Goal: Task Accomplishment & Management: Use online tool/utility

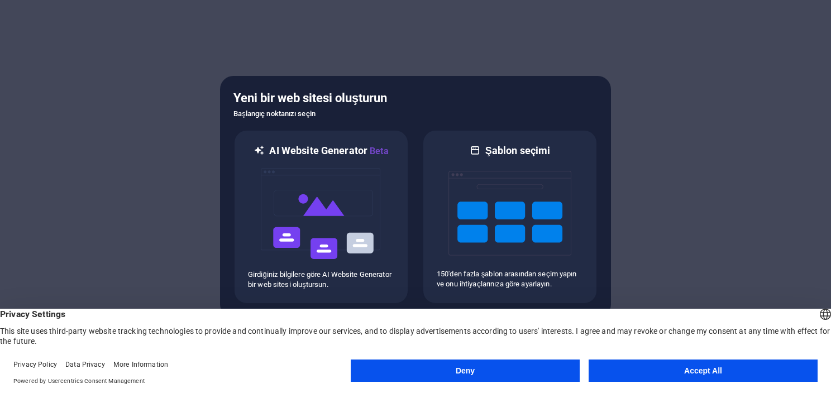
click at [661, 372] on button "Accept All" at bounding box center [703, 371] width 229 height 22
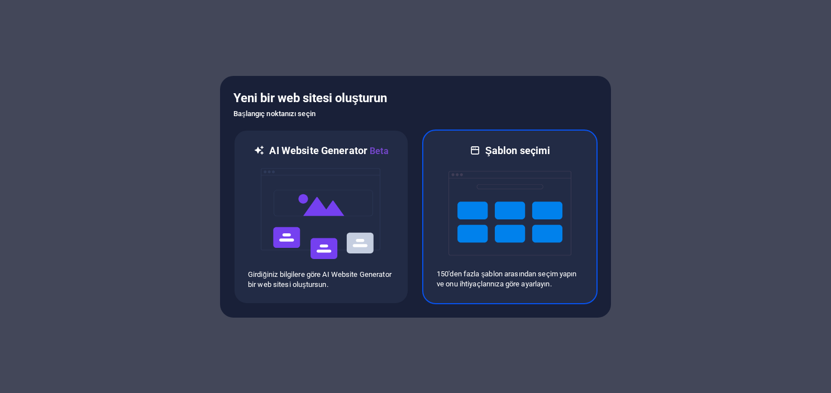
click at [541, 261] on img at bounding box center [510, 214] width 123 height 112
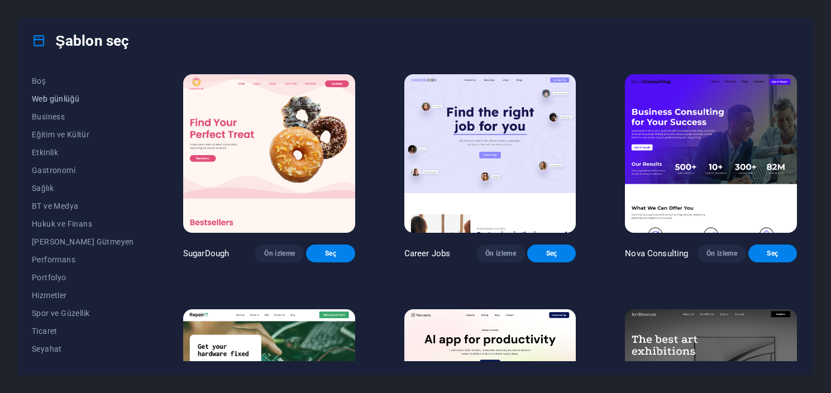
scroll to position [157, 0]
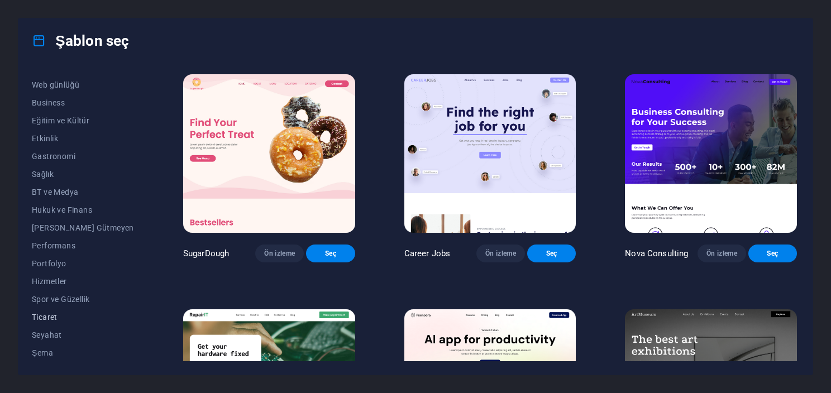
click at [53, 308] on button "Ticaret" at bounding box center [83, 317] width 102 height 18
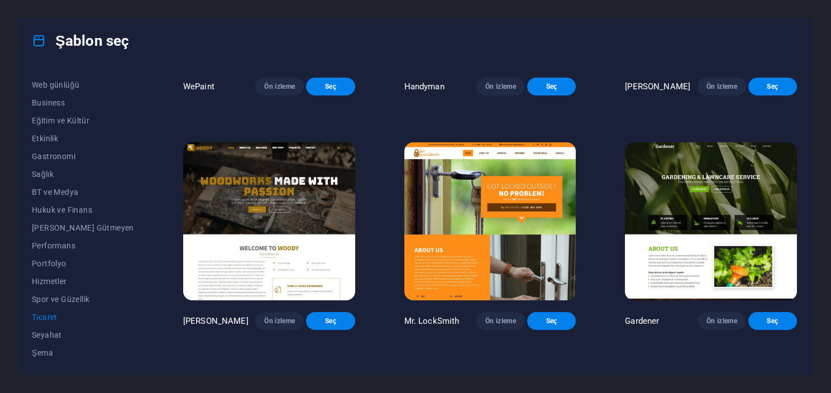
scroll to position [168, 0]
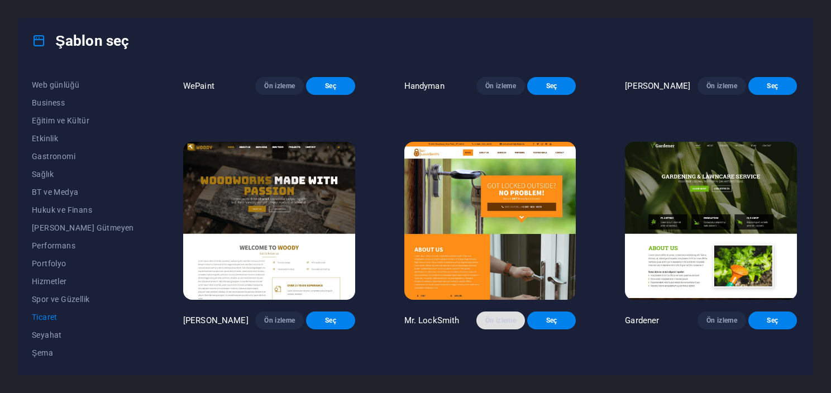
click at [497, 325] on span "Ön izleme" at bounding box center [500, 320] width 31 height 9
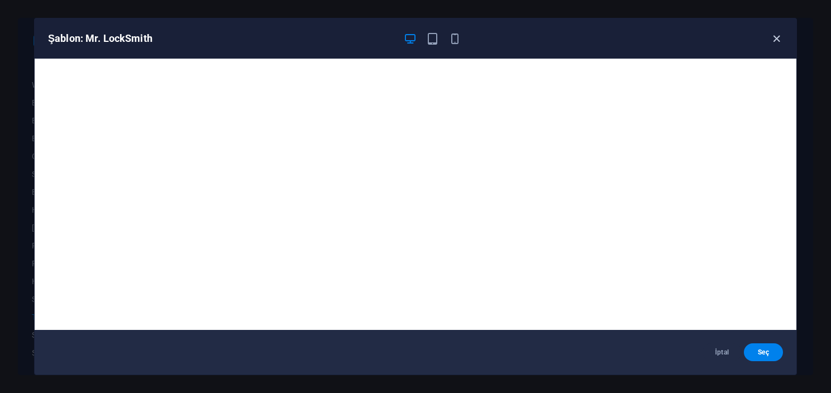
click at [771, 41] on icon "button" at bounding box center [776, 38] width 13 height 13
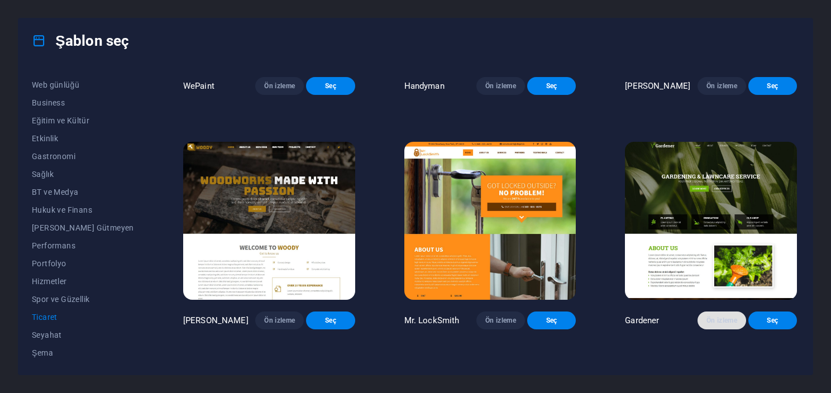
click at [724, 325] on span "Ön izleme" at bounding box center [722, 320] width 31 height 9
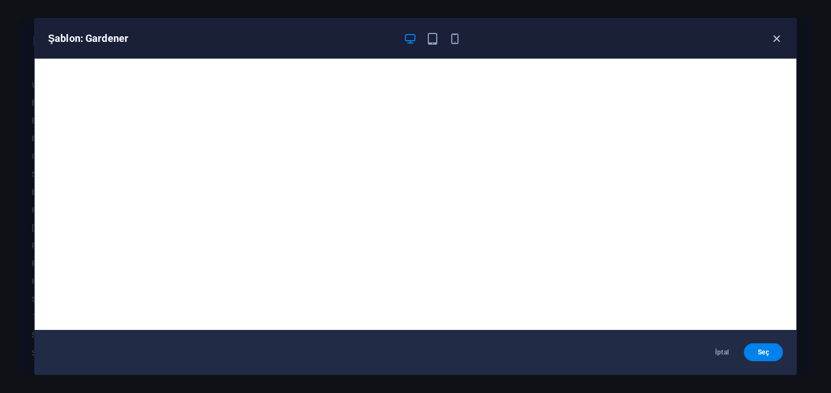
click at [771, 40] on icon "button" at bounding box center [776, 38] width 13 height 13
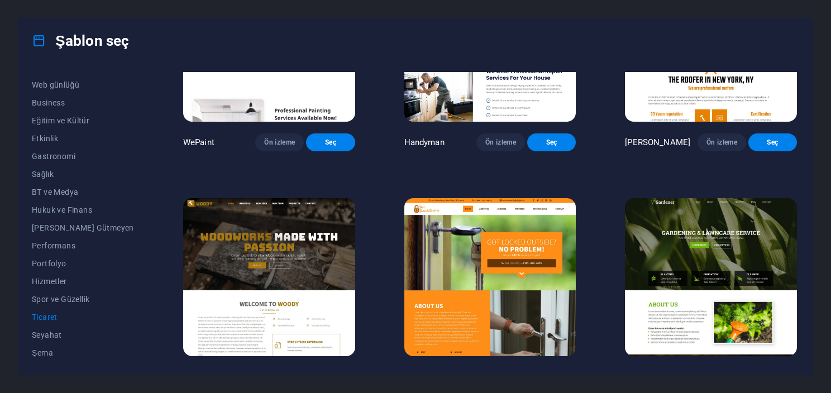
scroll to position [223, 0]
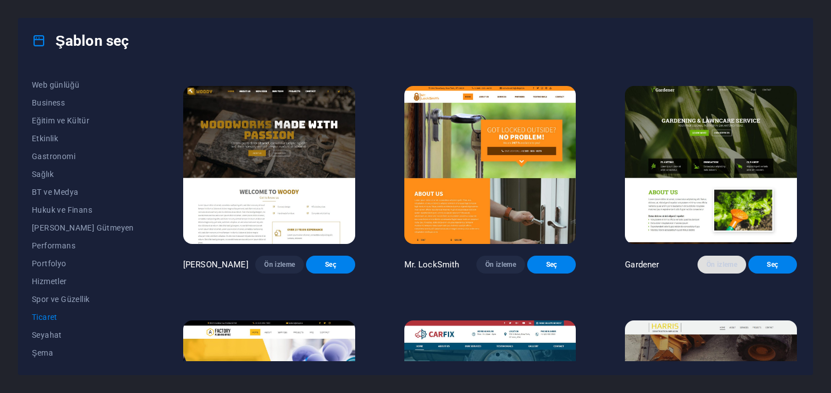
click at [699, 274] on button "Ön izleme" at bounding box center [722, 265] width 49 height 18
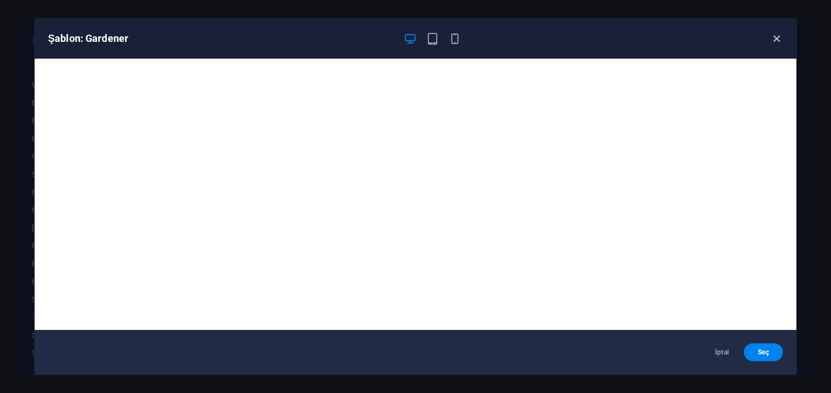
click at [775, 36] on icon "button" at bounding box center [776, 38] width 13 height 13
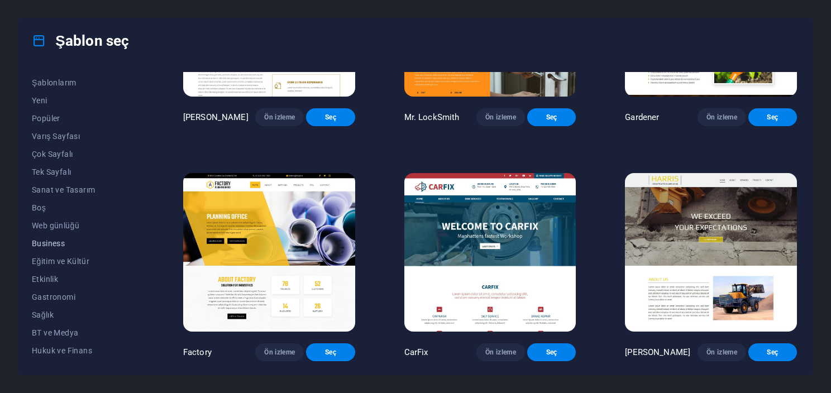
scroll to position [0, 0]
click at [75, 85] on span "Tüm Şablonlar" at bounding box center [83, 81] width 102 height 9
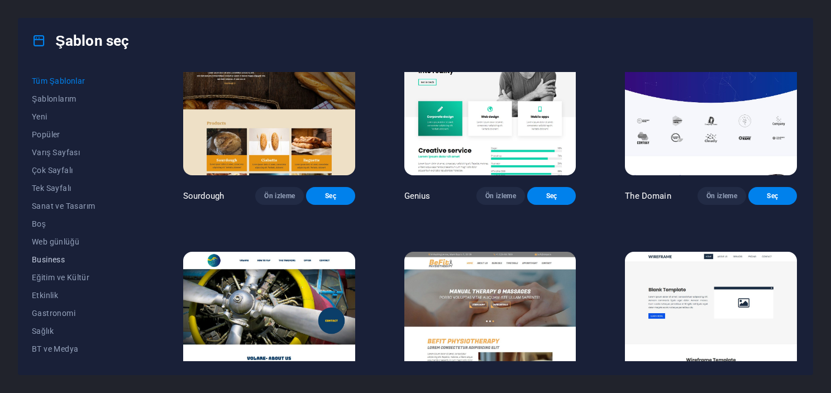
click at [51, 256] on span "Business" at bounding box center [83, 259] width 102 height 9
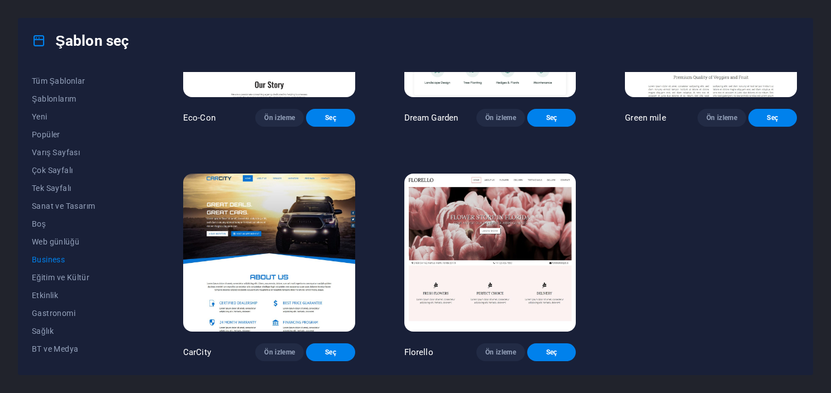
scroll to position [0, 0]
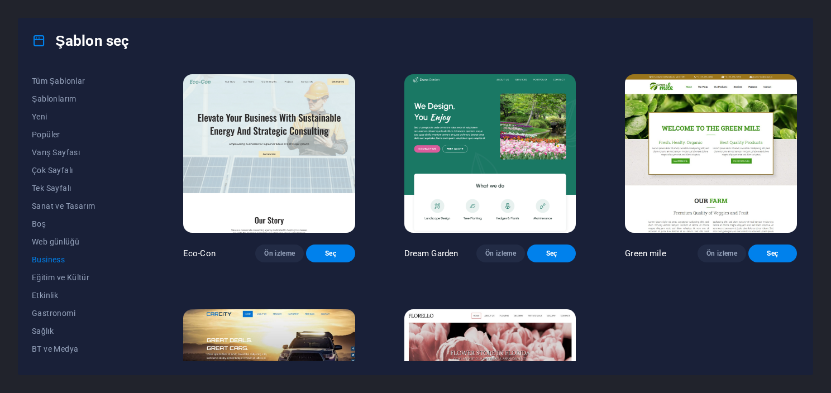
click at [69, 69] on div "Tüm Şablonlar Şablonlarım Yeni Popüler Varış Sayfası Çok Sayfalı Tek Sayfalı Sa…" at bounding box center [415, 219] width 794 height 312
click at [69, 74] on button "Tüm Şablonlar" at bounding box center [83, 81] width 102 height 18
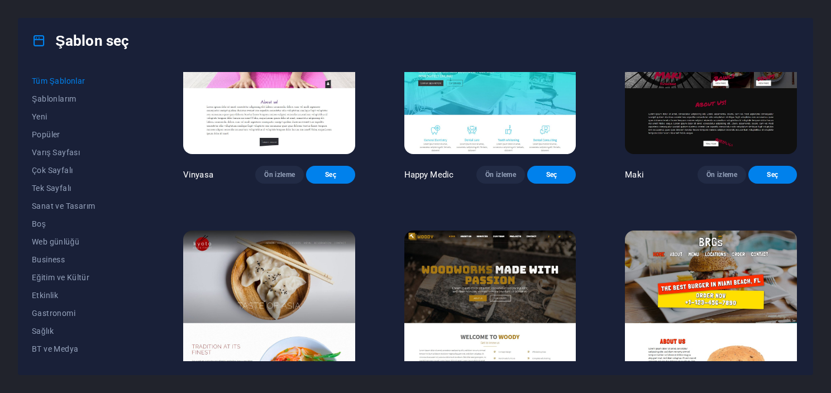
scroll to position [5307, 0]
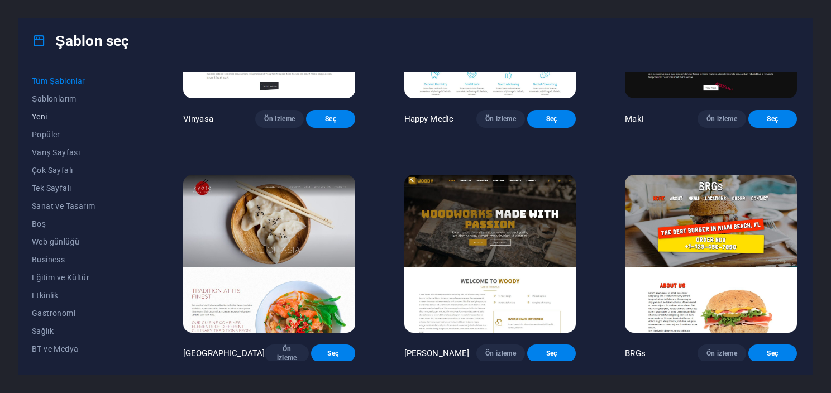
click at [49, 121] on span "Yeni" at bounding box center [83, 116] width 102 height 9
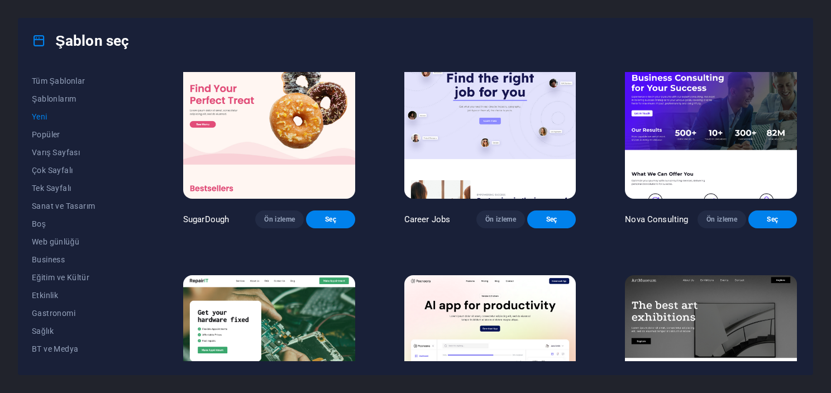
scroll to position [0, 0]
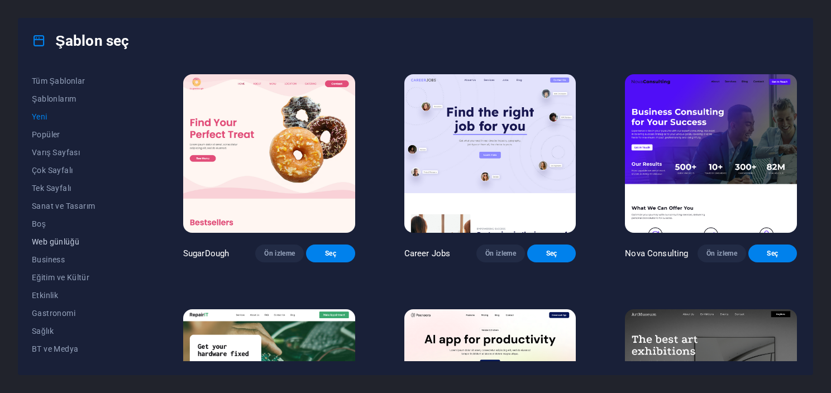
click at [77, 245] on span "Web günlüğü" at bounding box center [83, 241] width 102 height 9
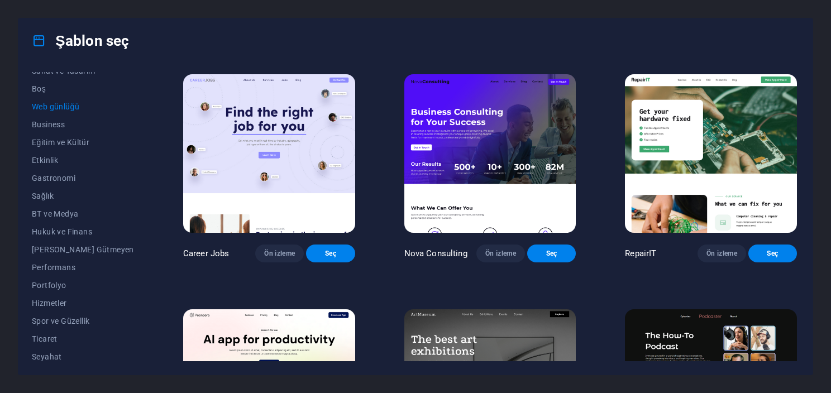
scroll to position [157, 0]
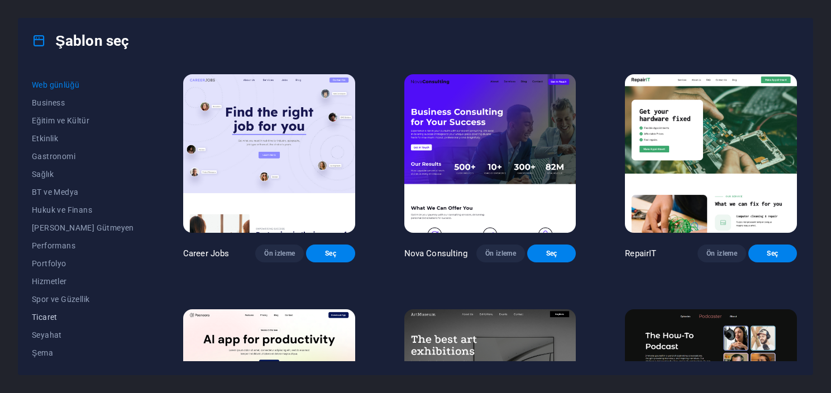
click at [53, 311] on button "Ticaret" at bounding box center [83, 317] width 102 height 18
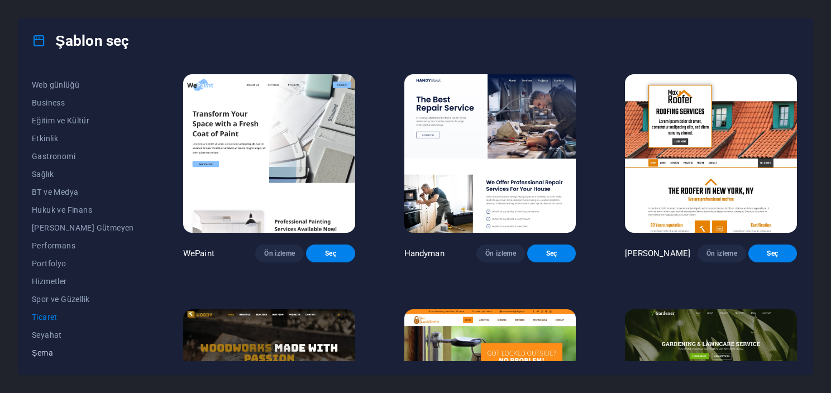
click at [45, 346] on button "Şema" at bounding box center [83, 353] width 102 height 18
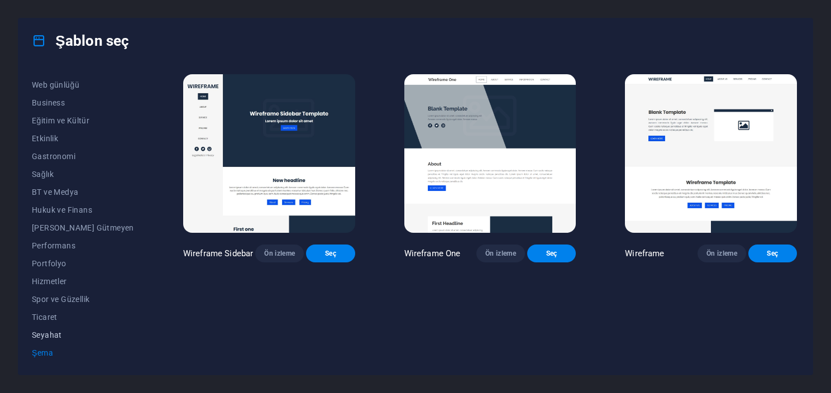
click at [40, 328] on button "Seyahat" at bounding box center [83, 335] width 102 height 18
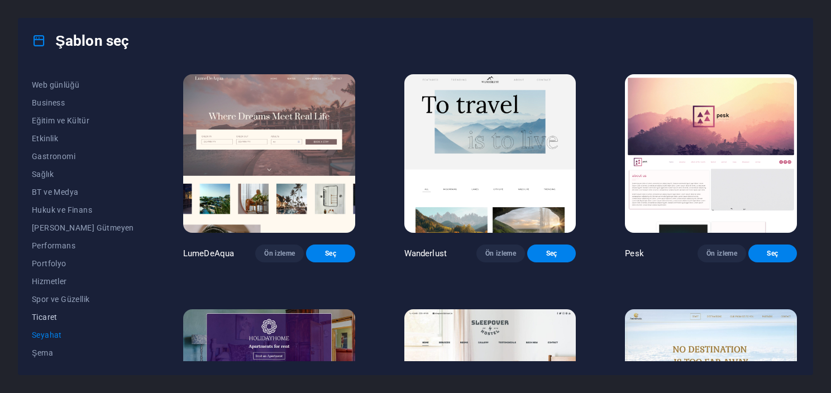
click at [63, 315] on span "Ticaret" at bounding box center [83, 317] width 102 height 9
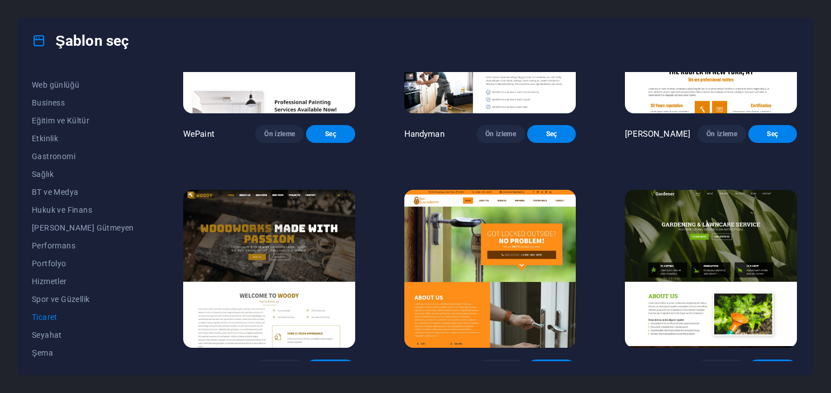
scroll to position [0, 0]
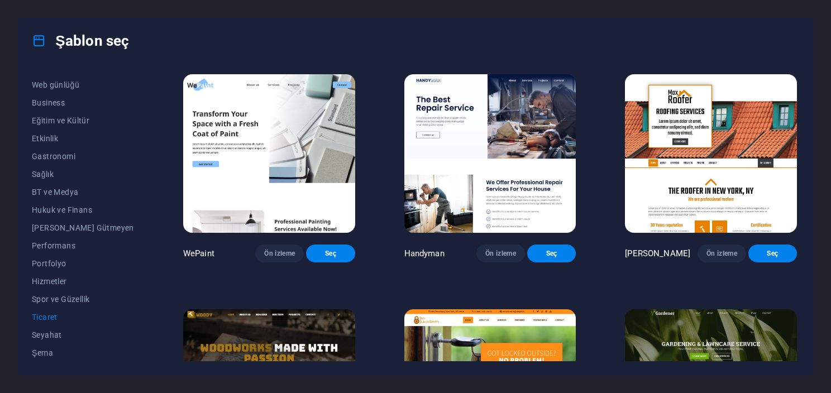
click at [656, 32] on div "Şablon seç" at bounding box center [415, 40] width 794 height 45
drag, startPoint x: 483, startPoint y: 26, endPoint x: 473, endPoint y: 17, distance: 13.4
click at [480, 22] on div "Şablon seç" at bounding box center [415, 40] width 794 height 45
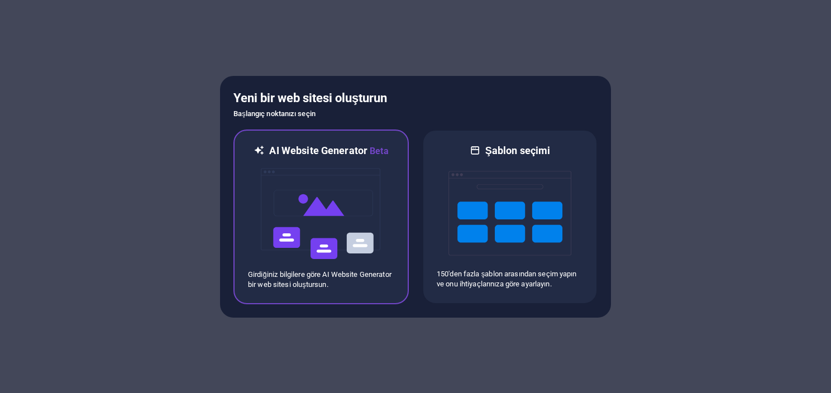
click at [388, 224] on div at bounding box center [321, 214] width 146 height 112
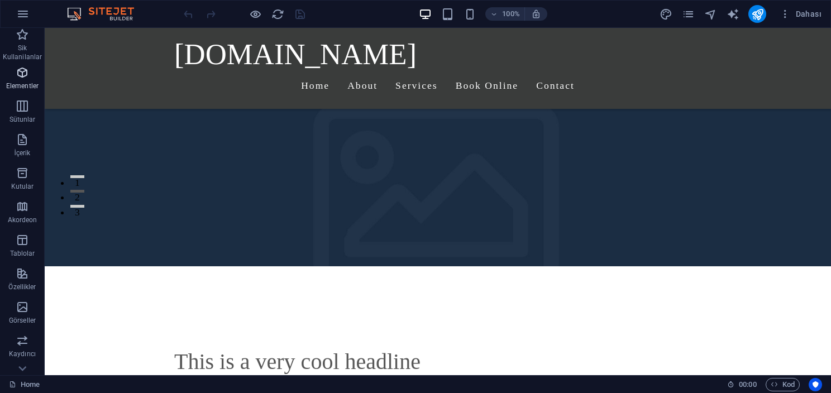
scroll to position [112, 0]
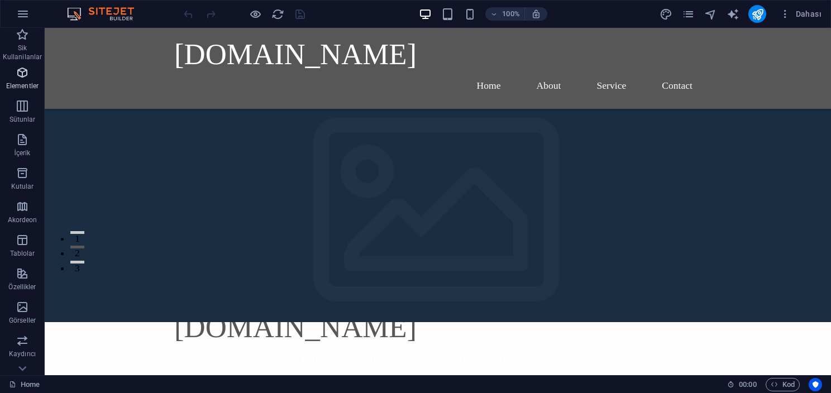
click at [21, 73] on icon "button" at bounding box center [22, 72] width 13 height 13
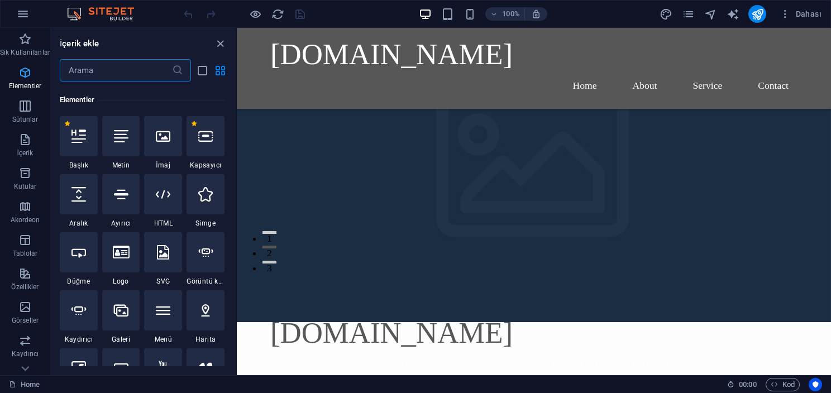
scroll to position [118, 0]
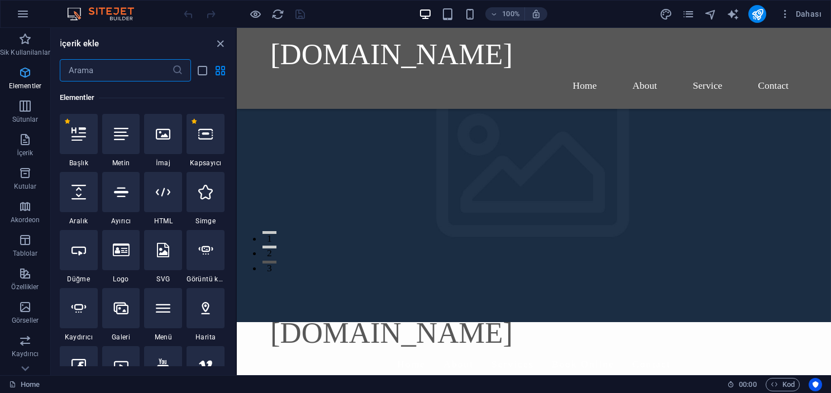
click at [21, 73] on icon "button" at bounding box center [24, 72] width 13 height 13
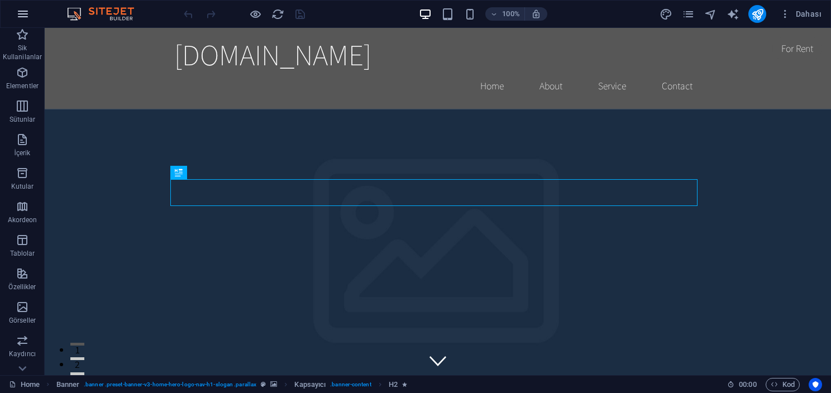
click at [16, 11] on icon "button" at bounding box center [22, 13] width 13 height 13
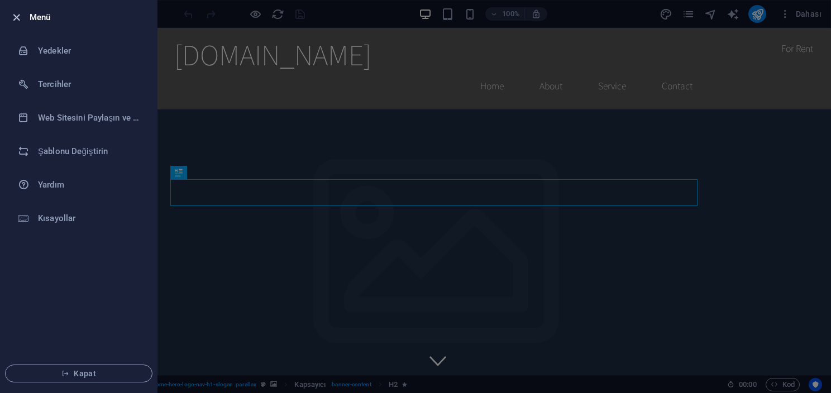
click at [20, 11] on icon "button" at bounding box center [16, 17] width 13 height 13
